Goal: Navigation & Orientation: Find specific page/section

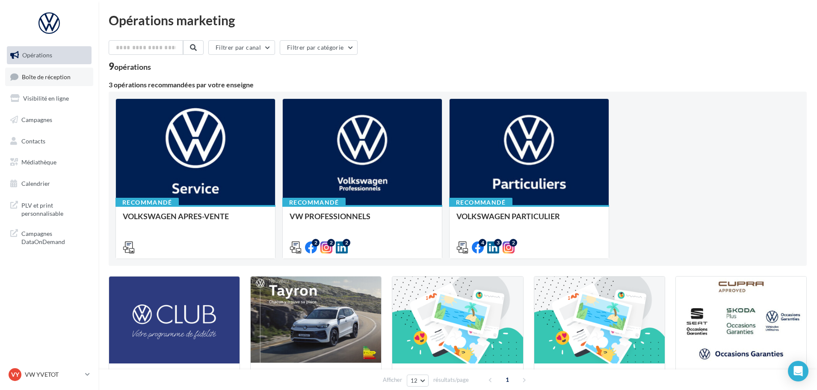
click at [50, 79] on span "Boîte de réception" at bounding box center [46, 76] width 49 height 7
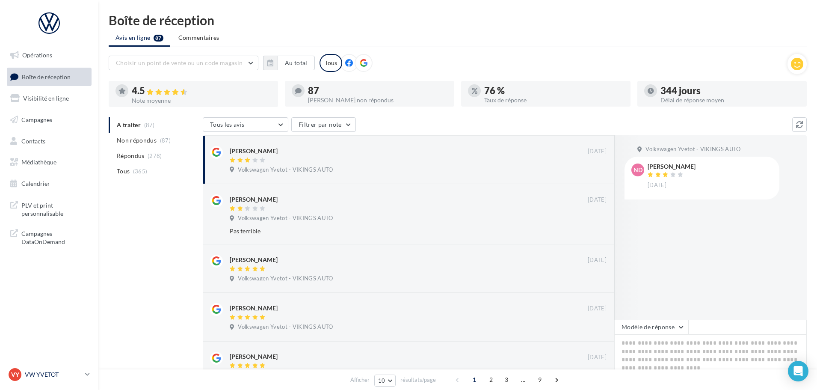
click at [60, 369] on div "VY VW YVETOT vw-yve-vau" at bounding box center [45, 374] width 73 height 13
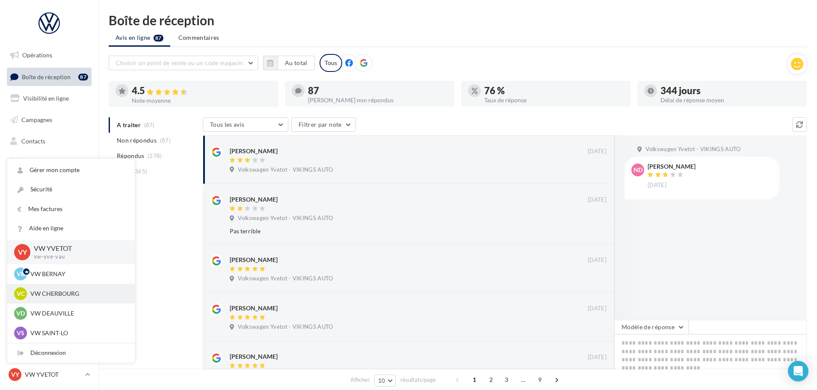
click at [57, 287] on div "VC VW CHERBOURG vw-tour-vau" at bounding box center [70, 294] width 127 height 20
click at [58, 294] on p "VW CHERBOURG" at bounding box center [77, 293] width 94 height 9
